Goal: Information Seeking & Learning: Learn about a topic

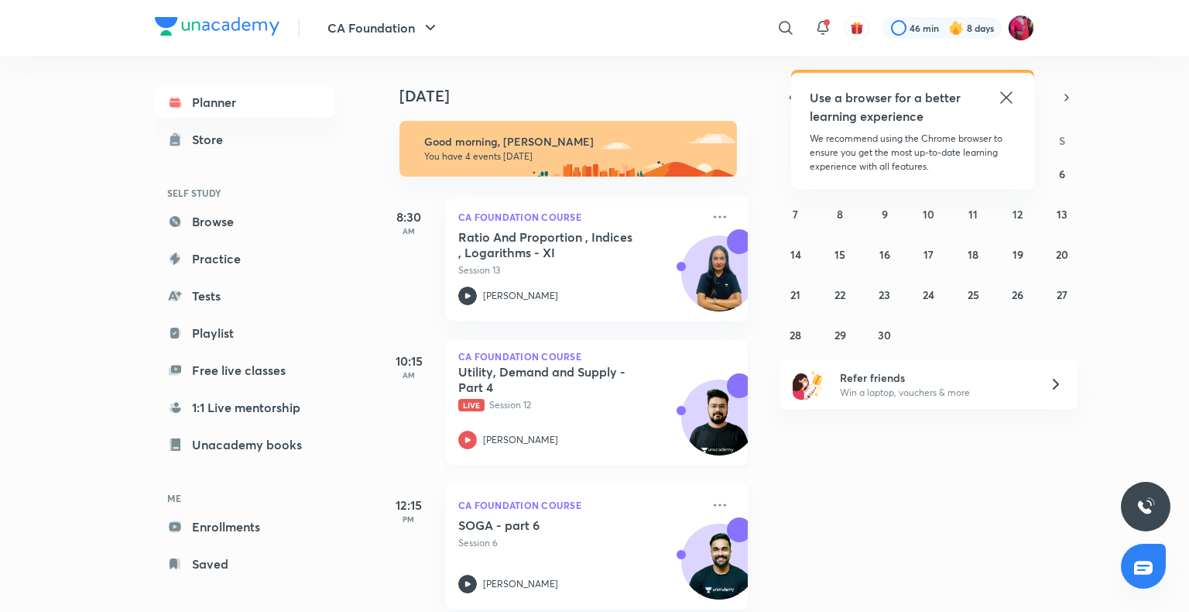
click at [544, 442] on p "[PERSON_NAME]" at bounding box center [520, 440] width 75 height 14
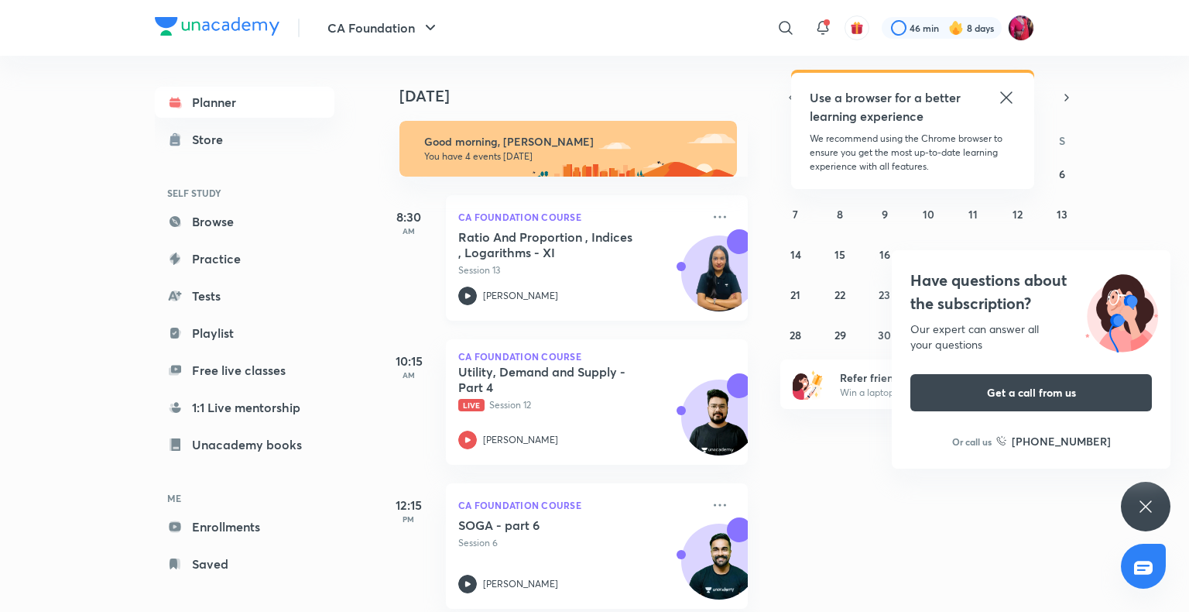
click at [558, 263] on p "Session 13" at bounding box center [579, 270] width 243 height 14
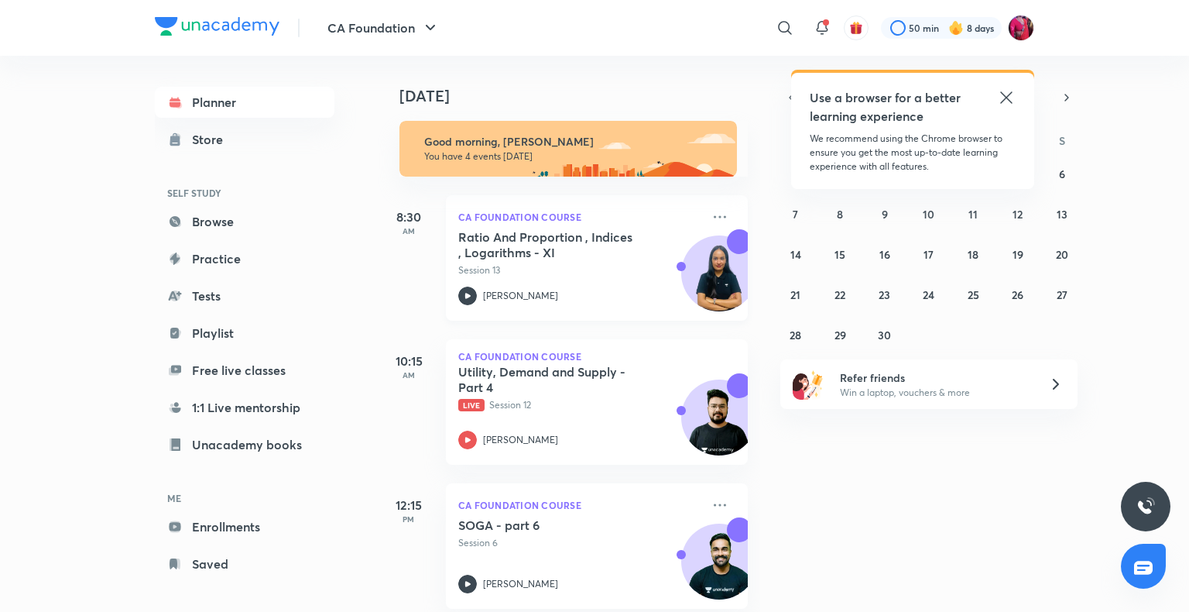
click at [465, 289] on icon at bounding box center [467, 295] width 19 height 19
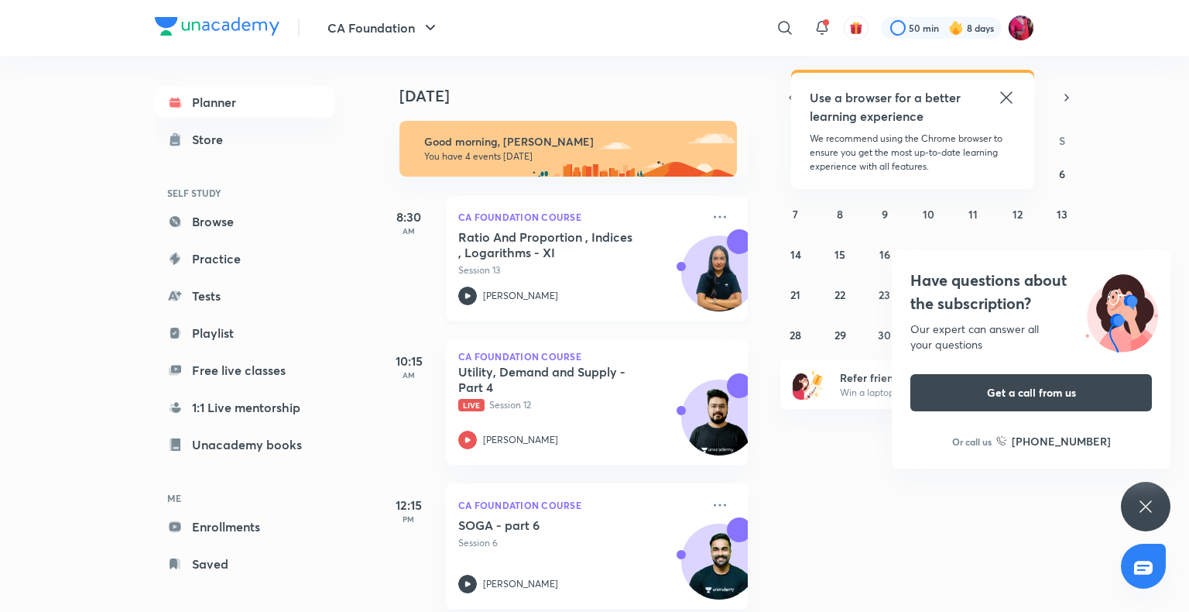
click at [451, 254] on div "CA Foundation Course Ratio And Proportion , Indices , Logarithms - XI Session 1…" at bounding box center [597, 257] width 302 height 125
